Goal: Information Seeking & Learning: Learn about a topic

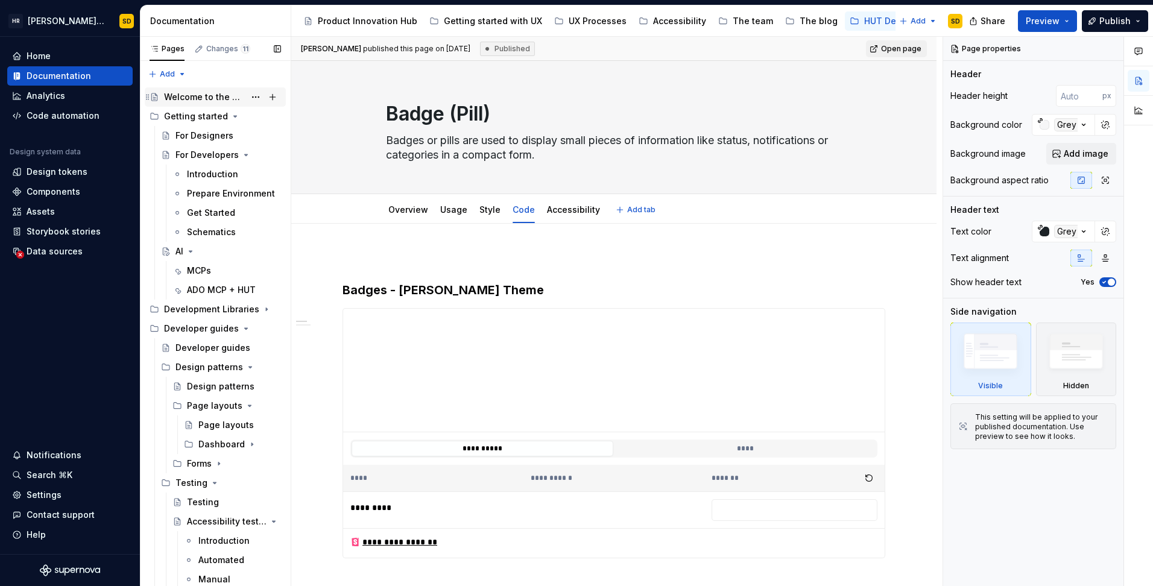
type textarea "*"
click at [49, 90] on div "Analytics" at bounding box center [46, 96] width 39 height 12
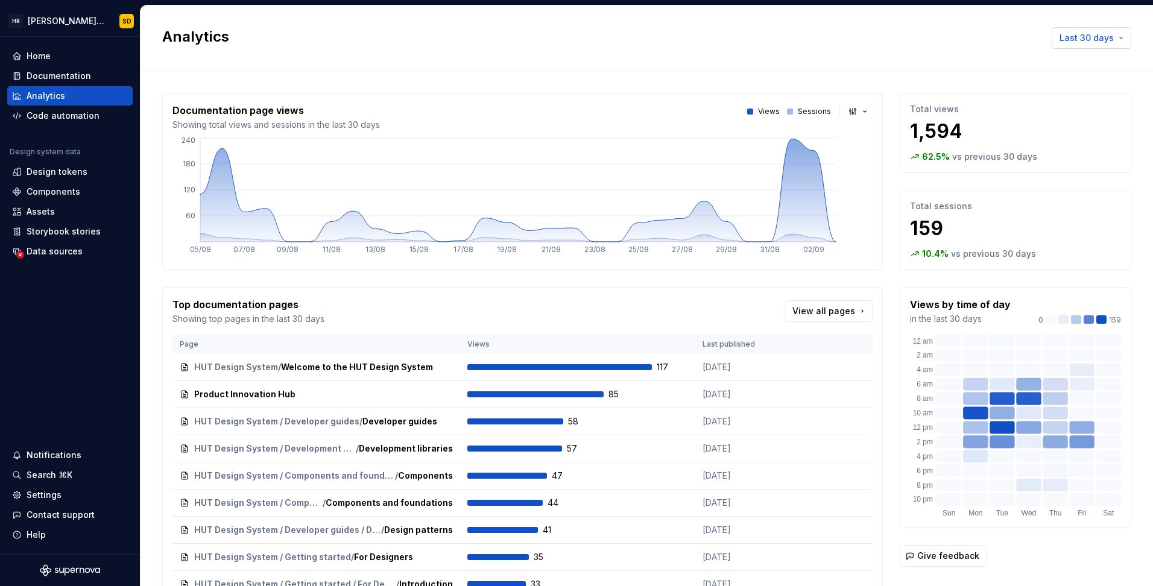
click at [1086, 42] on span "Last 30 days" at bounding box center [1087, 38] width 54 height 12
click at [1053, 120] on div "Last 6 months" at bounding box center [1042, 122] width 60 height 12
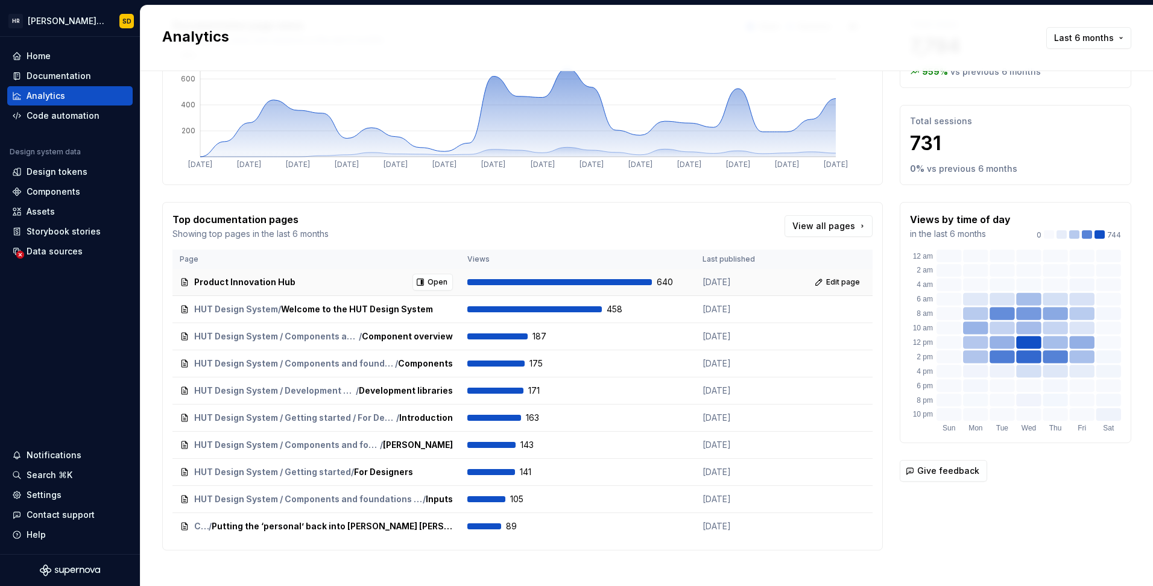
scroll to position [95, 0]
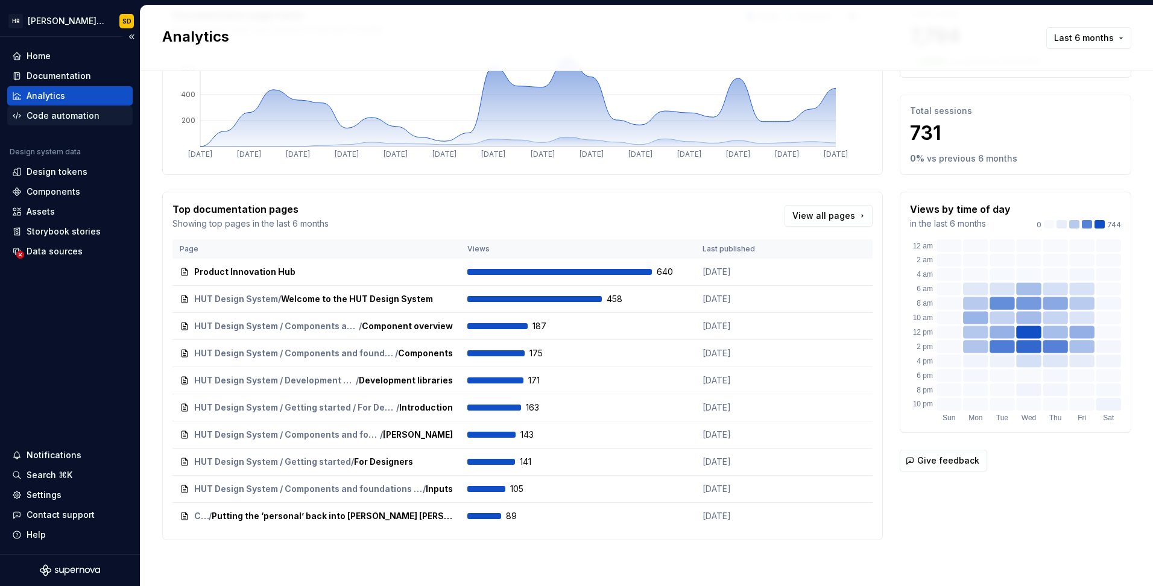
click at [52, 116] on div "Code automation" at bounding box center [63, 116] width 73 height 12
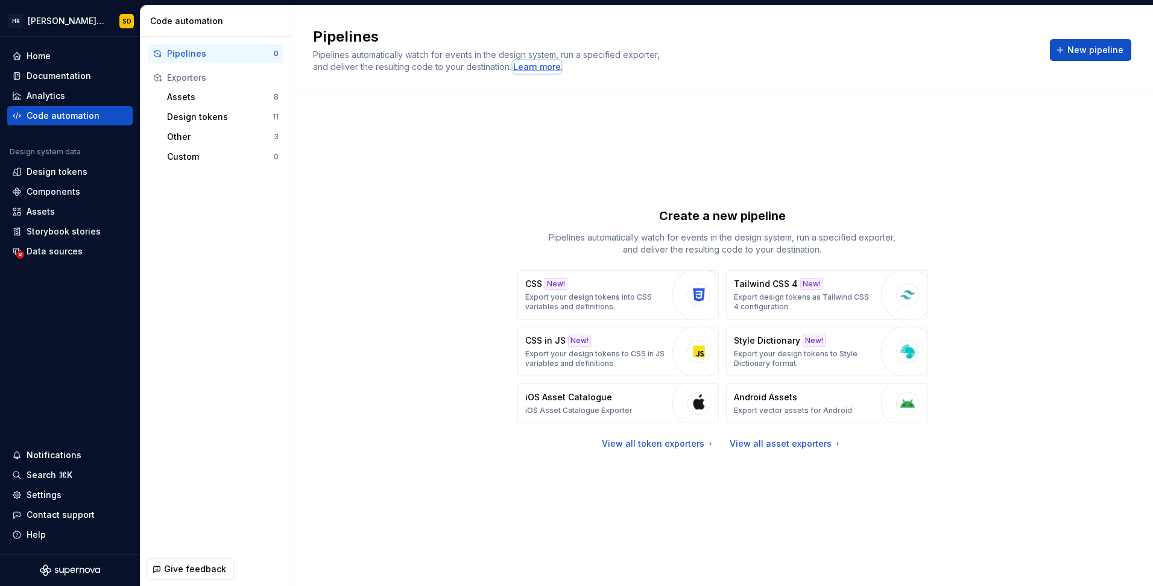
click at [530, 68] on div "Learn more" at bounding box center [537, 67] width 48 height 12
